Goal: Transaction & Acquisition: Book appointment/travel/reservation

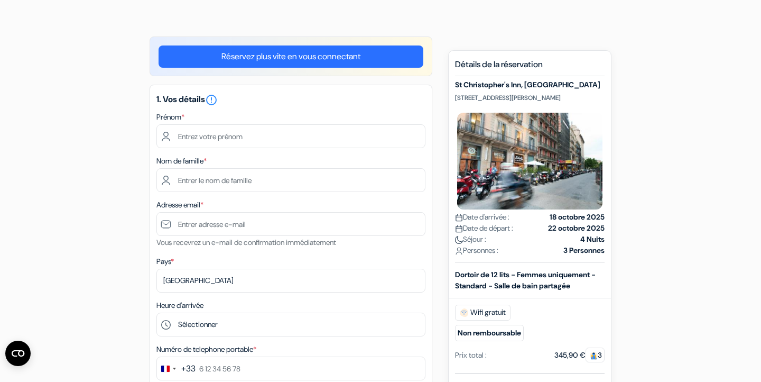
scroll to position [54, 0]
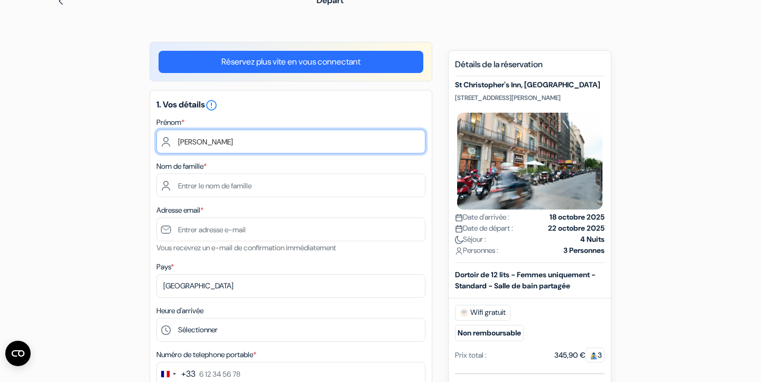
type input "[PERSON_NAME]"
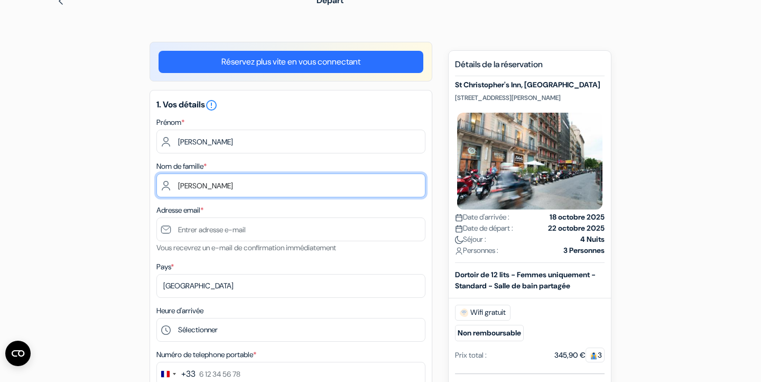
type input "Timoteo"
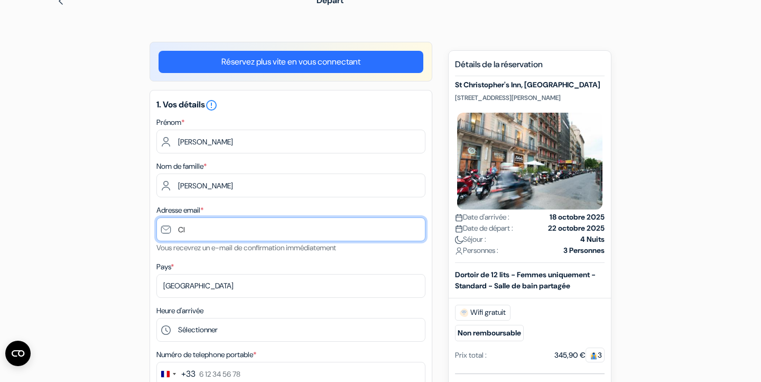
type input "C"
type input "[EMAIL_ADDRESS][DOMAIN_NAME]"
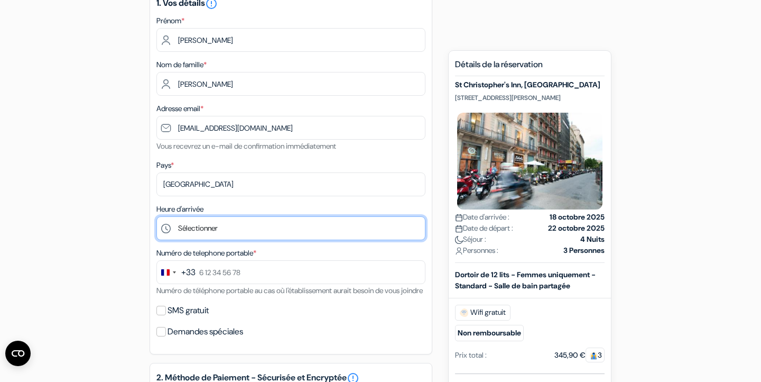
scroll to position [158, 0]
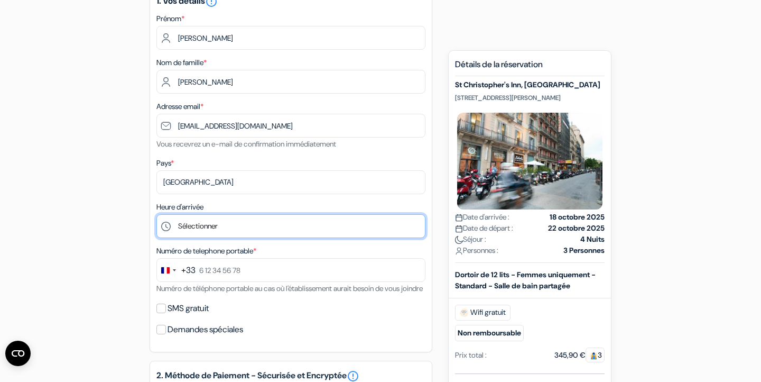
select select "14"
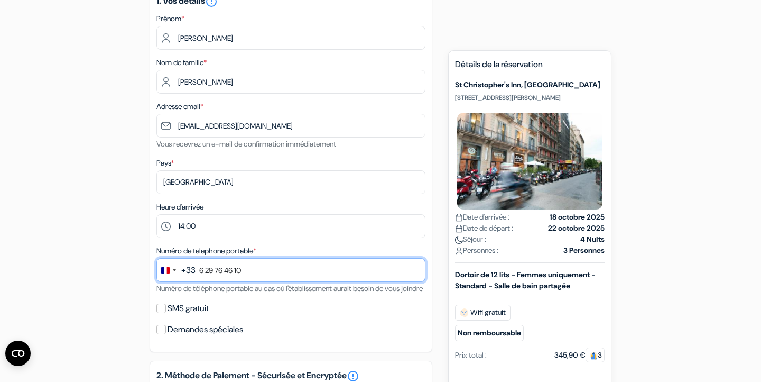
type input "6 29 76 46 10"
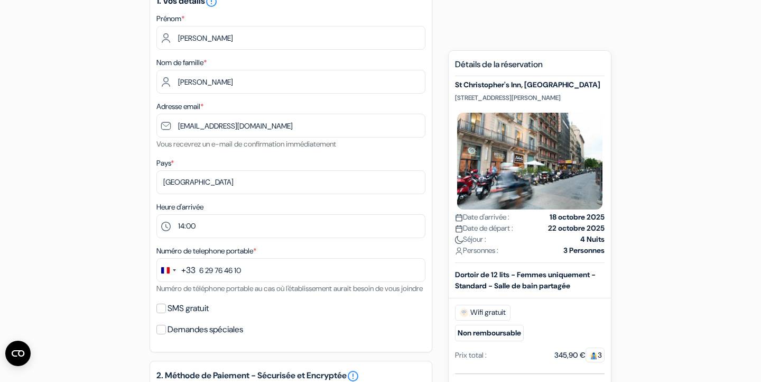
click at [163, 313] on input "SMS gratuit" at bounding box center [161, 308] width 10 height 10
checkbox input "true"
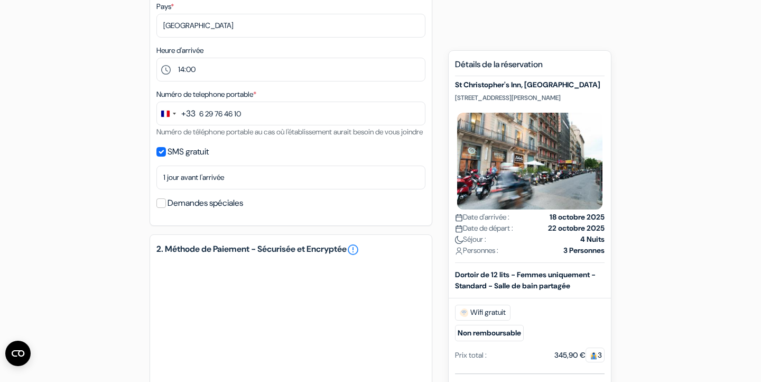
scroll to position [317, 0]
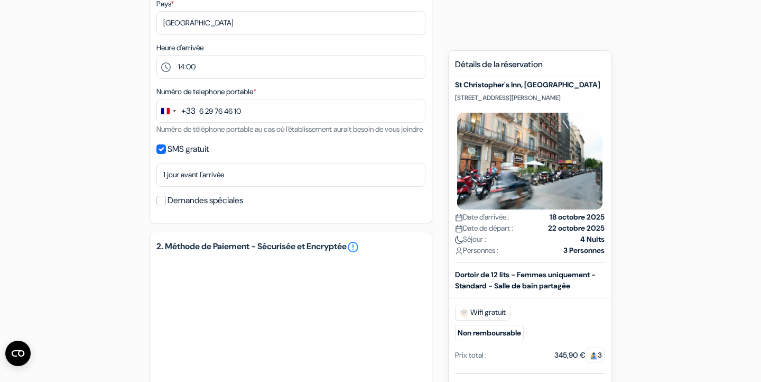
click at [162, 205] on input "Demandes spéciales" at bounding box center [161, 201] width 10 height 10
checkbox input "true"
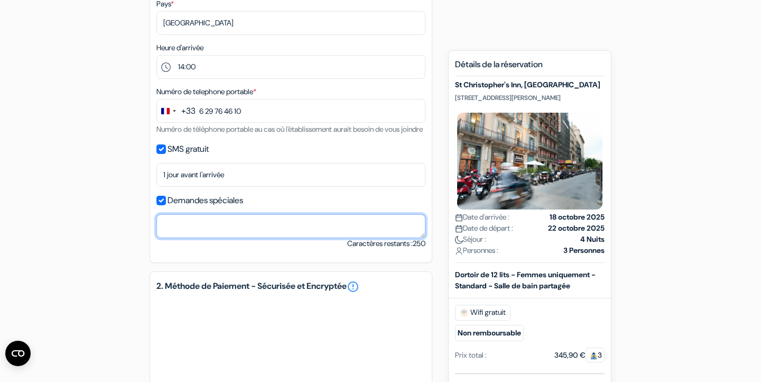
click at [191, 238] on textarea at bounding box center [290, 226] width 269 height 24
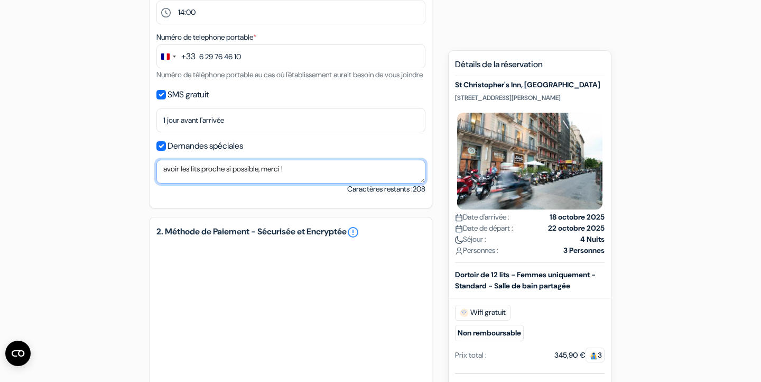
scroll to position [384, 0]
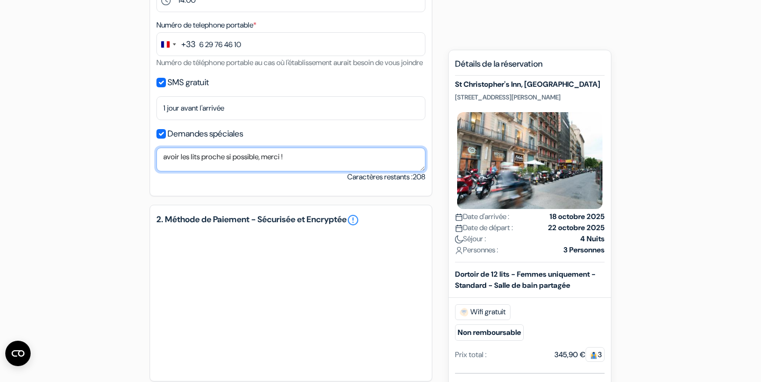
type textarea "avoir les lits proche si possible, merci !"
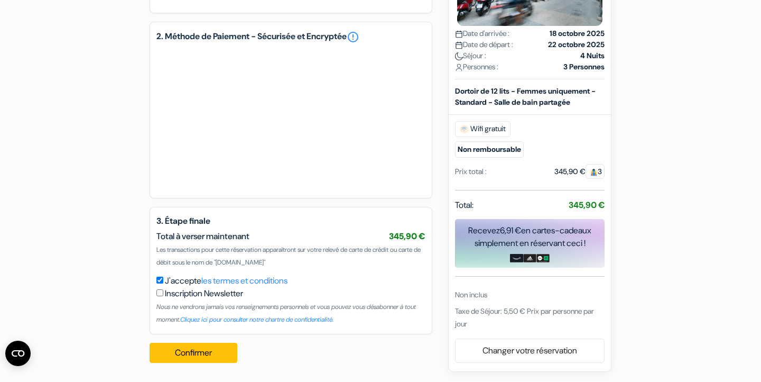
scroll to position [579, 0]
click at [182, 352] on button "Confirmer Loading..." at bounding box center [194, 352] width 88 height 20
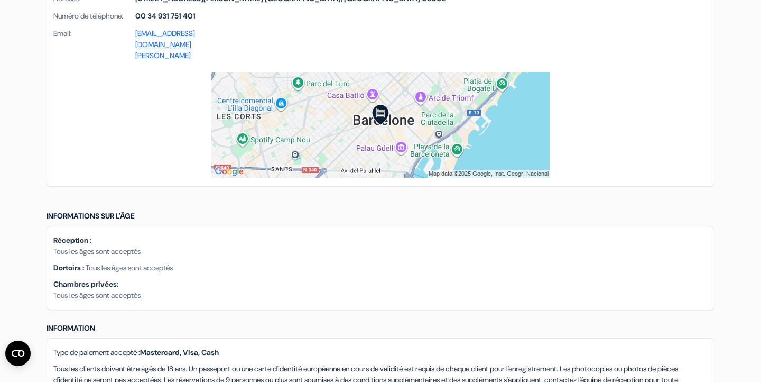
scroll to position [764, 0]
